Goal: Task Accomplishment & Management: Manage account settings

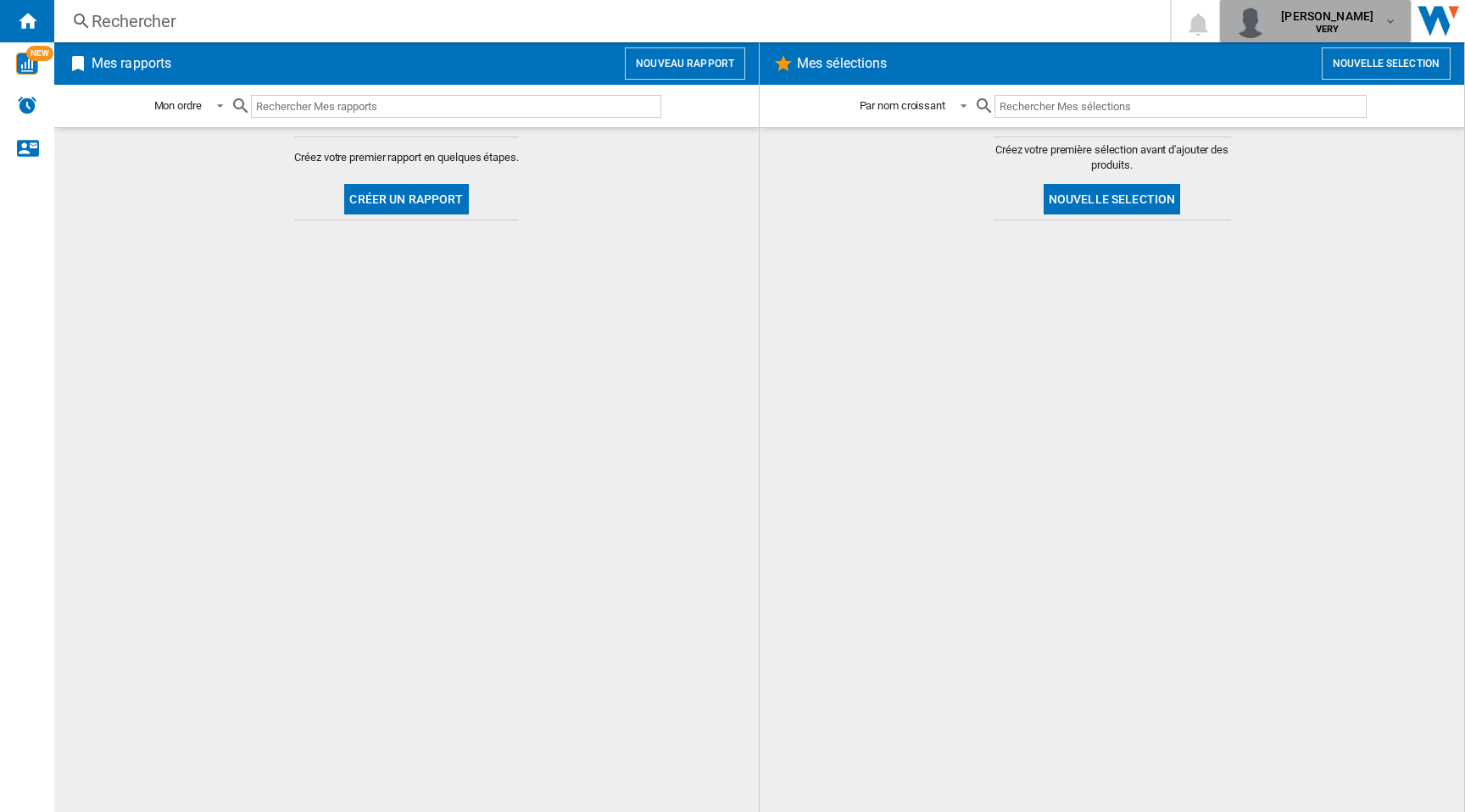
click at [1347, 27] on span "VERY" at bounding box center [1328, 30] width 93 height 10
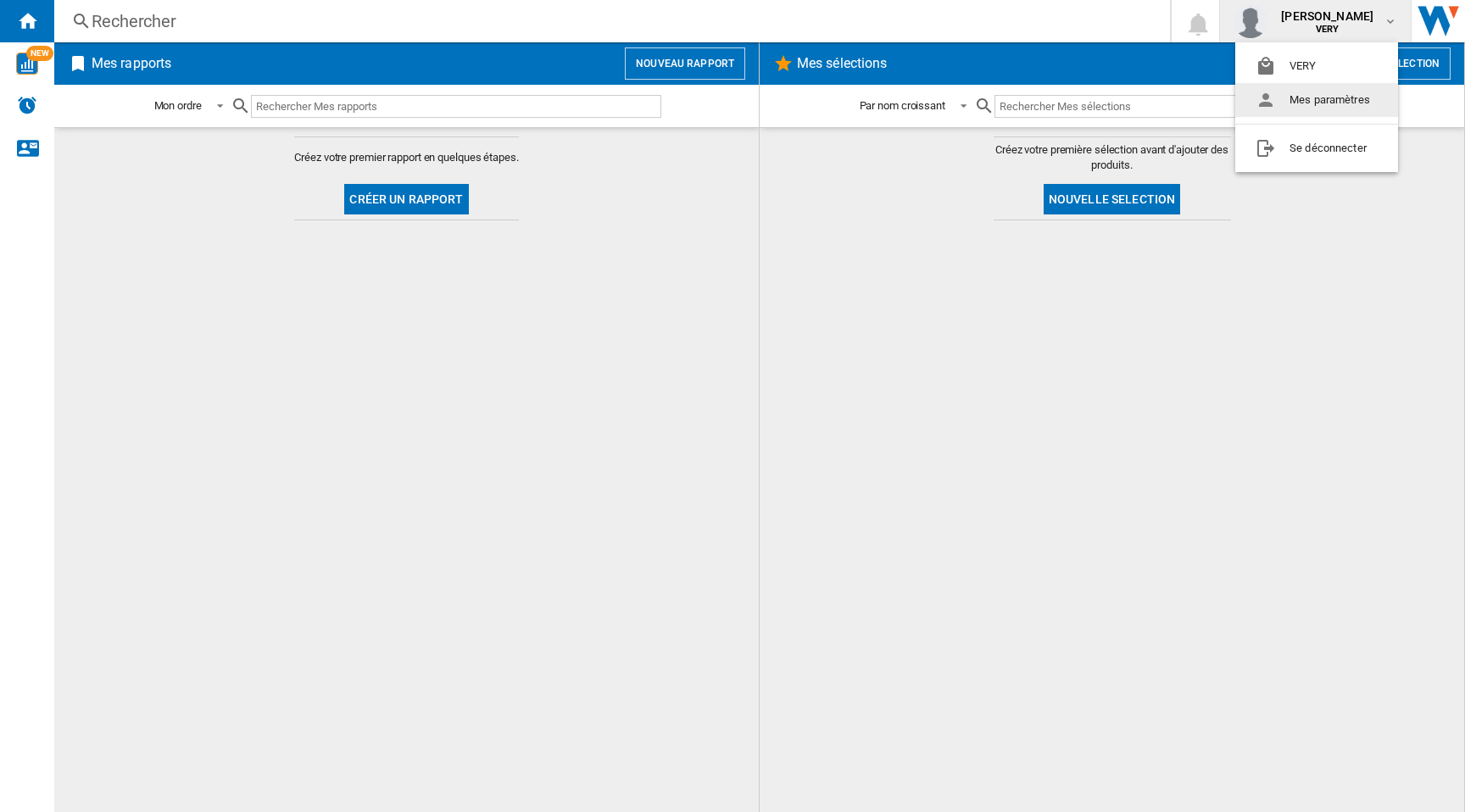
click at [1320, 99] on button "Mes paramètres" at bounding box center [1316, 100] width 163 height 34
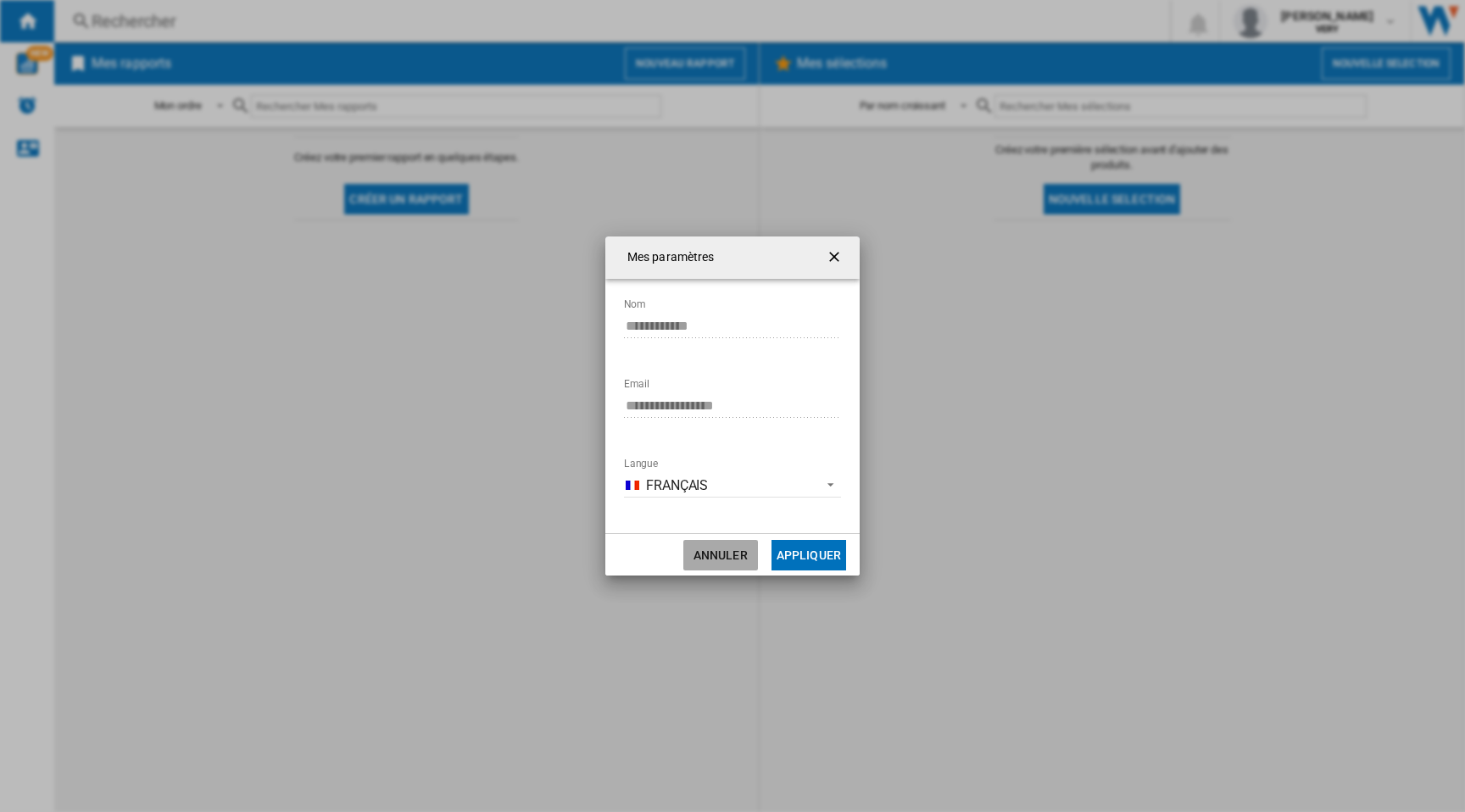
click at [709, 557] on button "Annuler" at bounding box center [720, 555] width 74 height 31
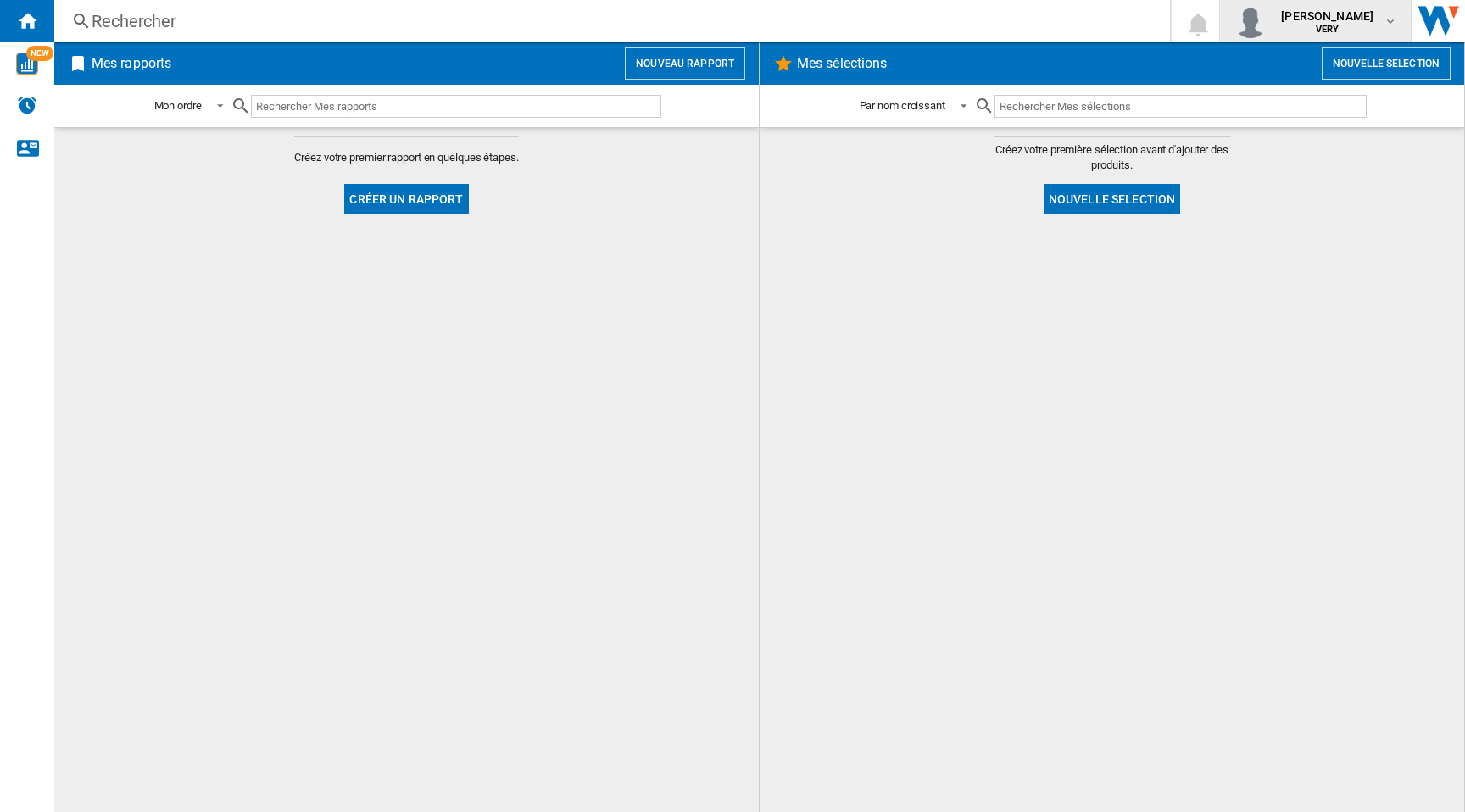
click at [1366, 11] on div "[PERSON_NAME] VERY" at bounding box center [1328, 21] width 109 height 27
click at [1306, 64] on button "VERY" at bounding box center [1316, 66] width 163 height 34
click at [1349, 15] on span "[PERSON_NAME]" at bounding box center [1328, 16] width 93 height 17
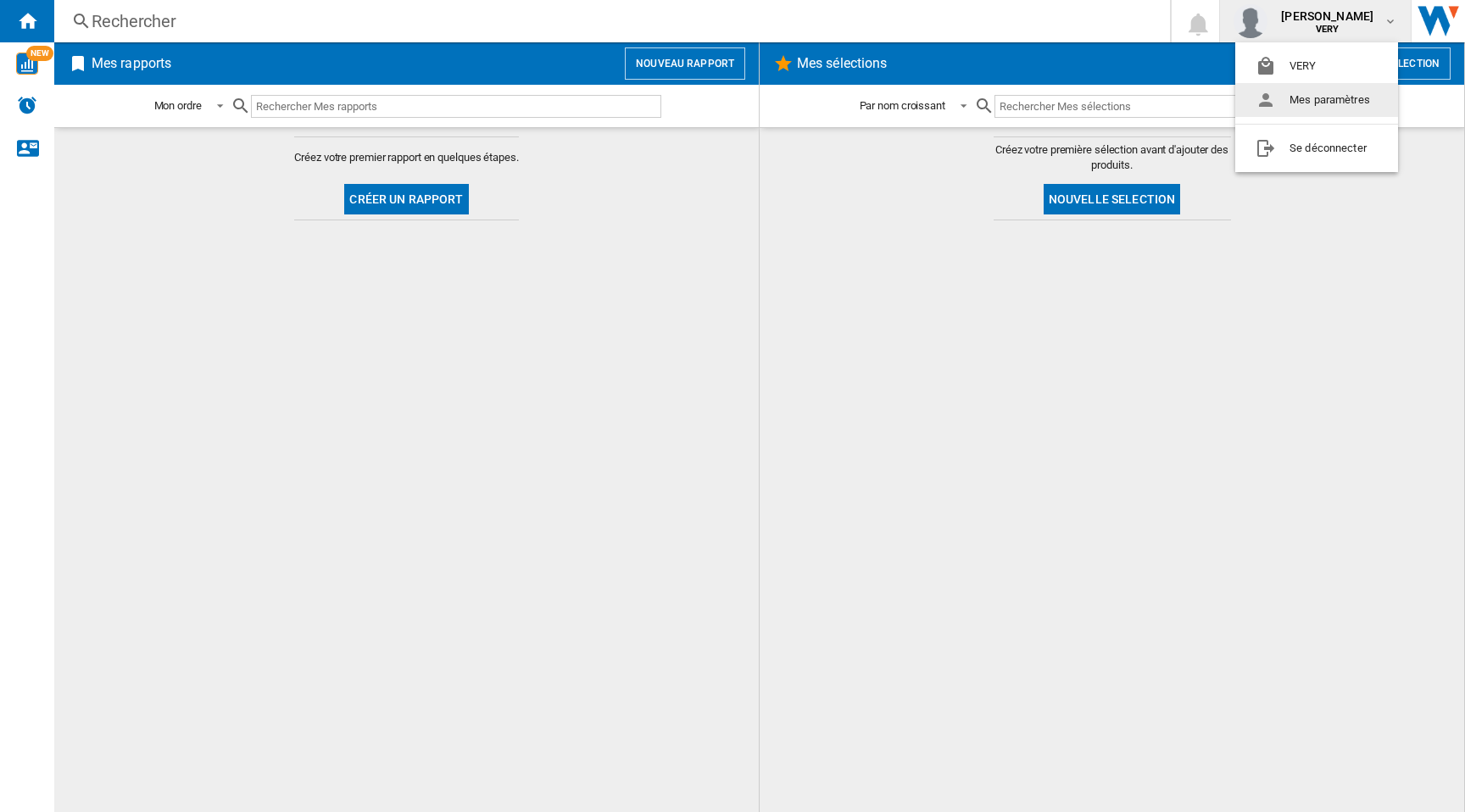
click at [1276, 99] on button "Mes paramètres" at bounding box center [1316, 100] width 163 height 34
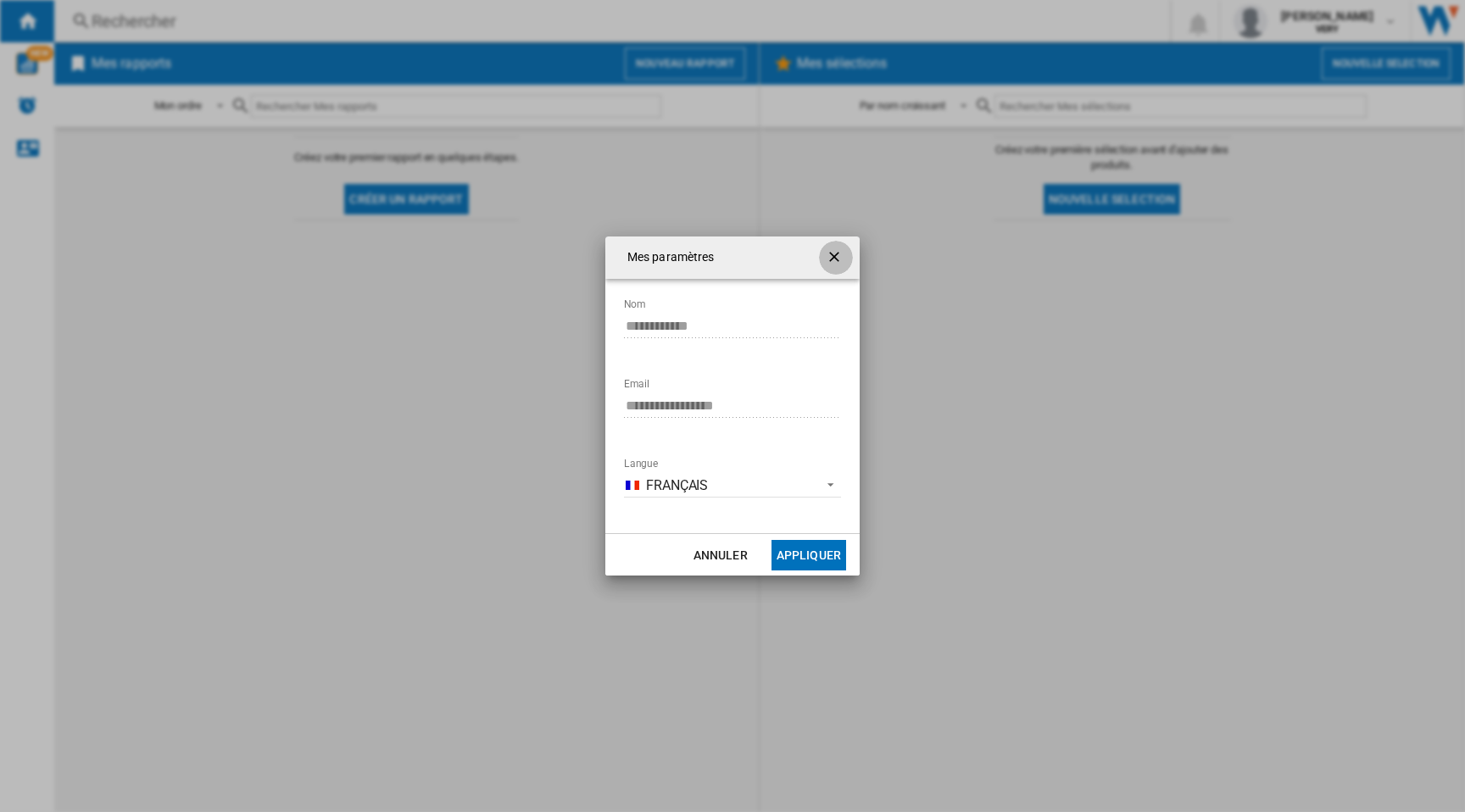
click at [835, 254] on ng-md-icon "getI18NText('BUTTONS.CLOSE_DIALOG')" at bounding box center [835, 258] width 20 height 20
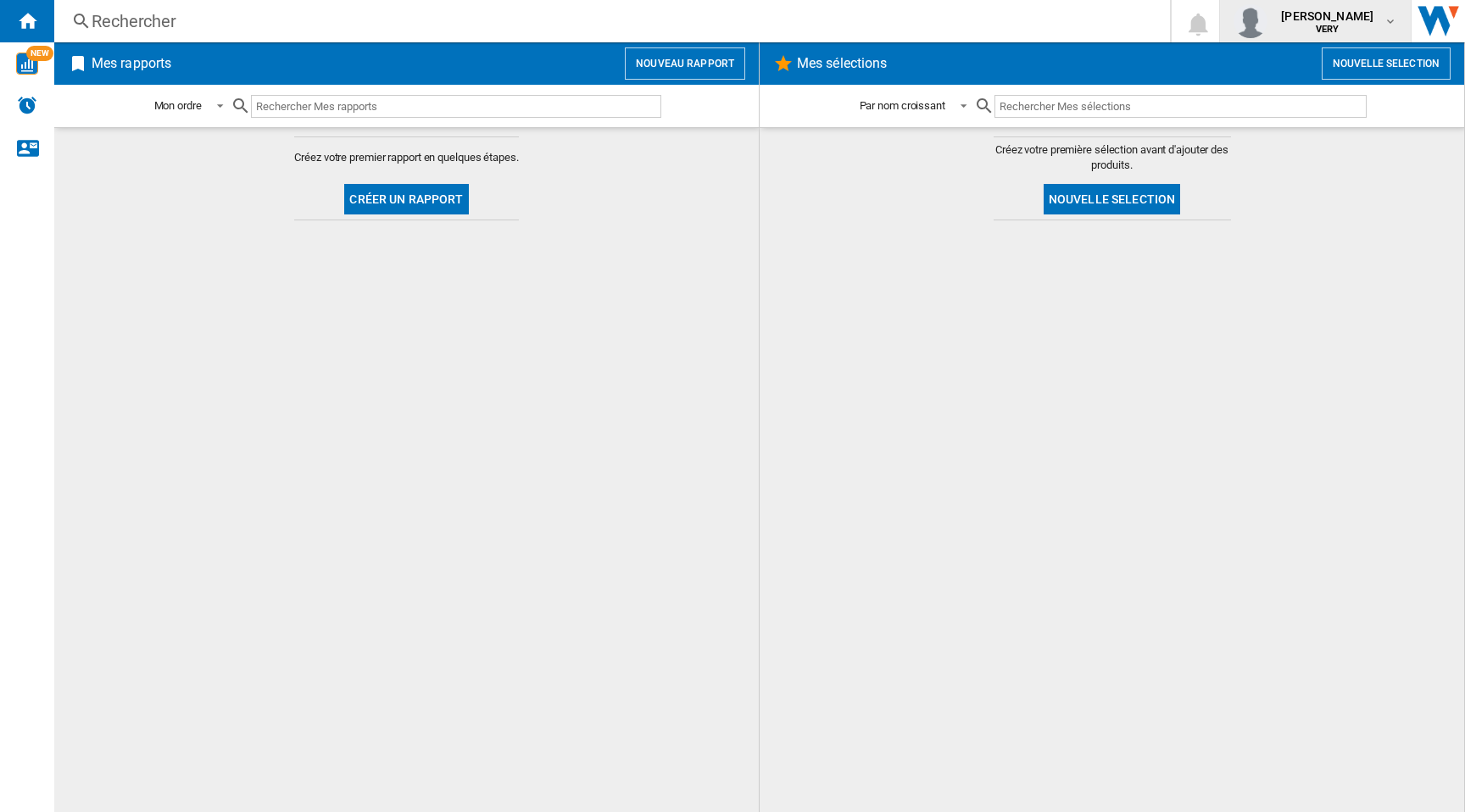
click at [1331, 17] on span "[PERSON_NAME]" at bounding box center [1328, 16] width 93 height 17
click at [1307, 146] on button "Se déconnecter" at bounding box center [1316, 148] width 163 height 34
